Goal: Navigation & Orientation: Find specific page/section

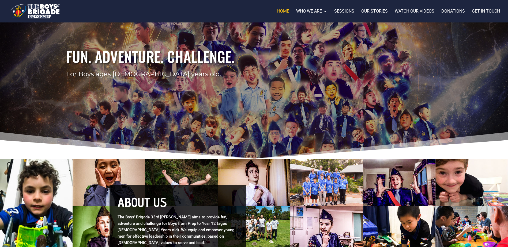
scroll to position [47, 0]
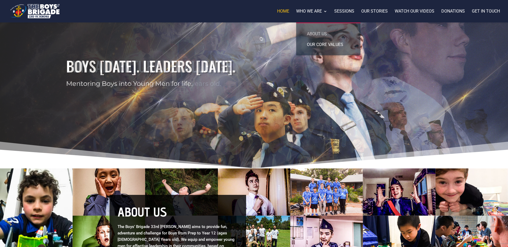
click at [320, 34] on link "About us" at bounding box center [328, 34] width 54 height 11
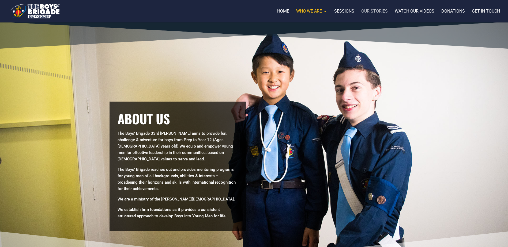
click at [371, 12] on link "Our stories" at bounding box center [374, 15] width 27 height 13
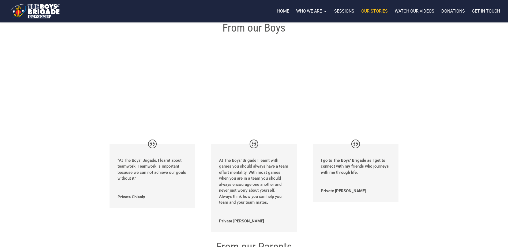
scroll to position [29, 0]
